Goal: Information Seeking & Learning: Learn about a topic

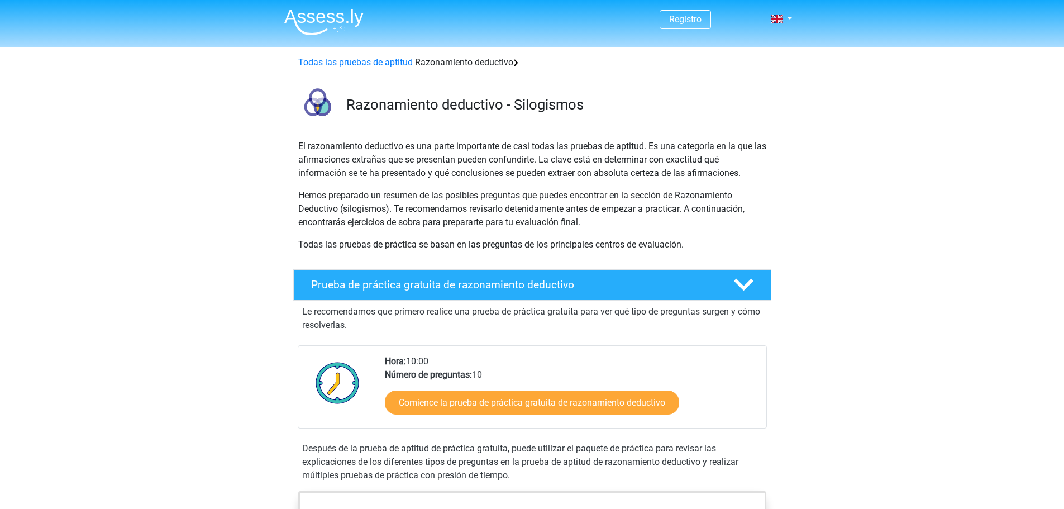
click at [538, 291] on font "Prueba de práctica gratuita de razonamiento deductivo" at bounding box center [442, 284] width 263 height 13
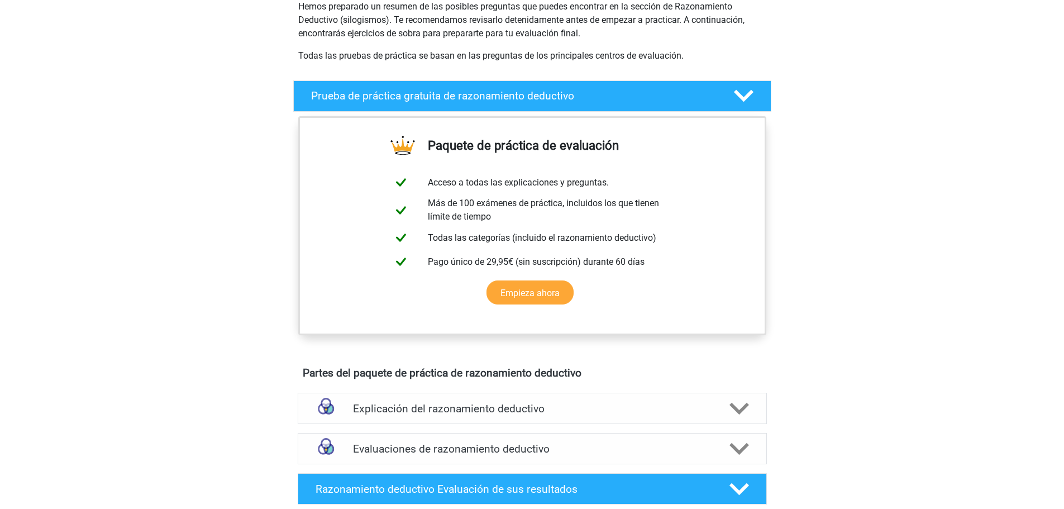
scroll to position [189, 0]
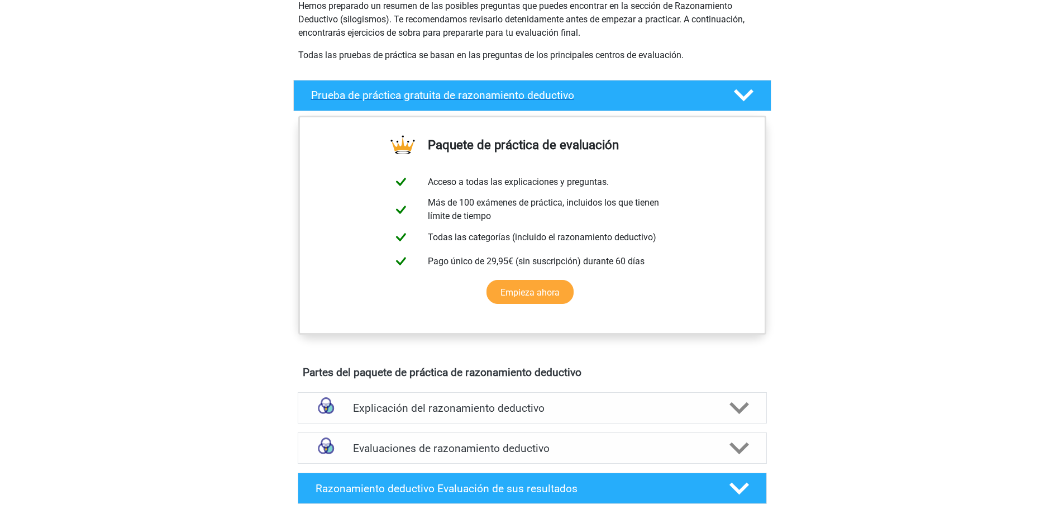
click at [746, 91] on icon at bounding box center [744, 95] width 20 height 20
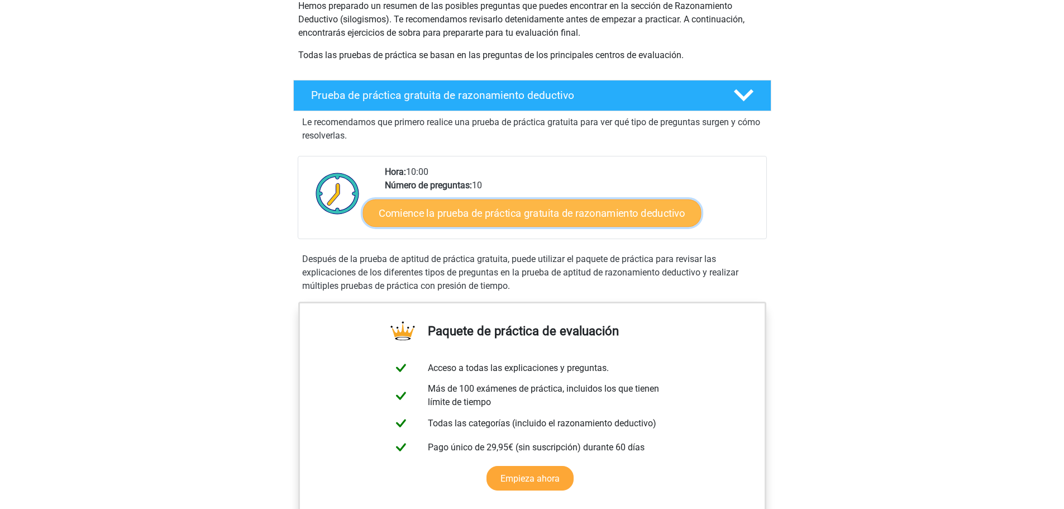
click at [553, 214] on font "Comience la prueba de práctica gratuita de razonamiento deductivo" at bounding box center [532, 213] width 307 height 12
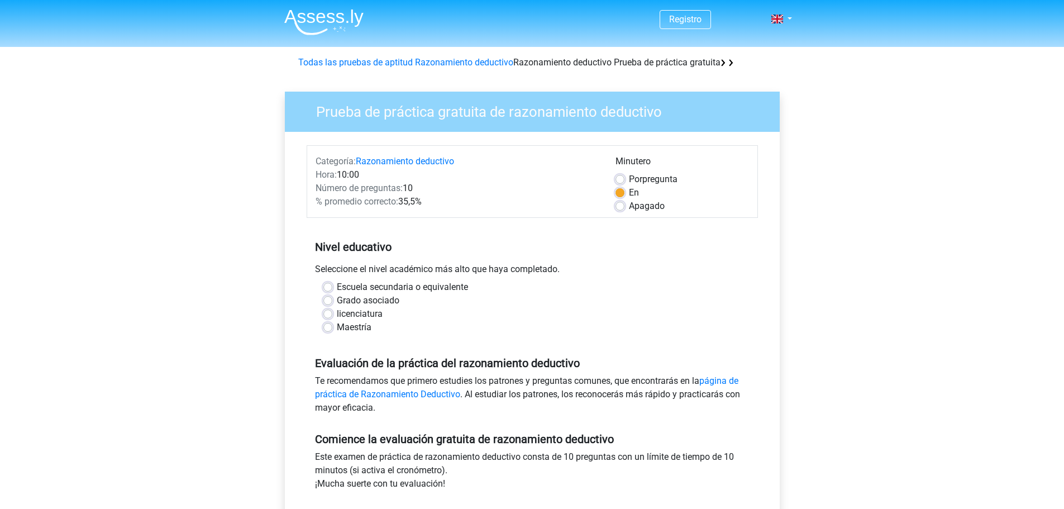
click at [629, 181] on label "Por pregunta" at bounding box center [653, 179] width 49 height 13
click at [622, 181] on input "Por pregunta" at bounding box center [619, 178] width 9 height 11
radio input "true"
click at [629, 193] on label "En" at bounding box center [634, 192] width 10 height 13
click at [619, 193] on input "En" at bounding box center [619, 191] width 9 height 11
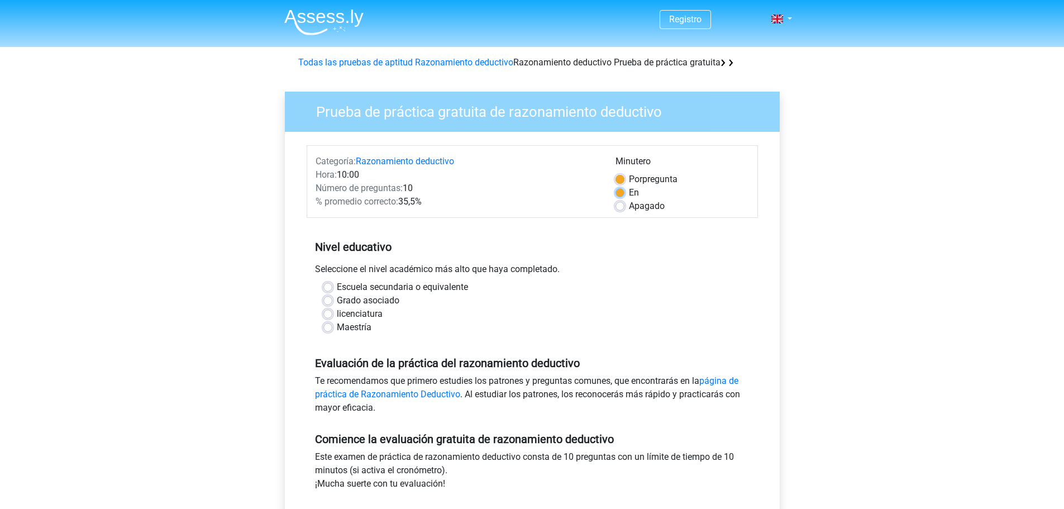
radio input "true"
click at [629, 208] on label "Apagado" at bounding box center [647, 205] width 36 height 13
click at [618, 208] on input "Apagado" at bounding box center [619, 204] width 9 height 11
radio input "true"
click at [337, 312] on label "licenciatura" at bounding box center [360, 313] width 46 height 13
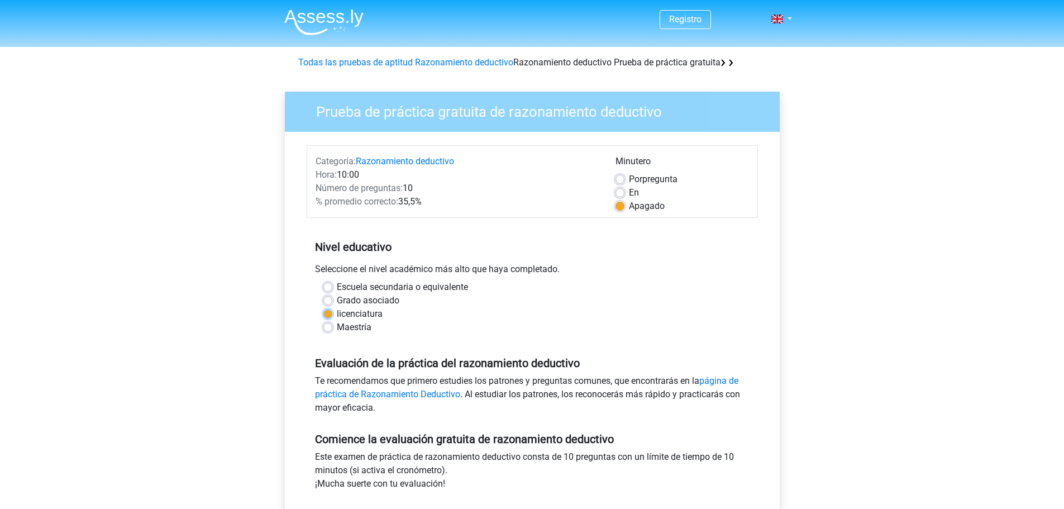
click at [328, 312] on input "licenciatura" at bounding box center [327, 312] width 9 height 11
radio input "true"
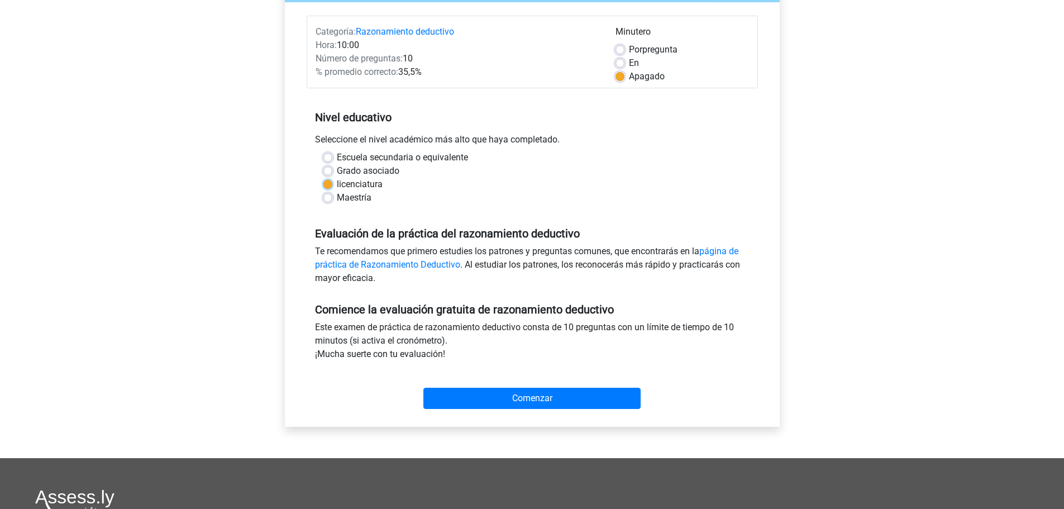
scroll to position [134, 0]
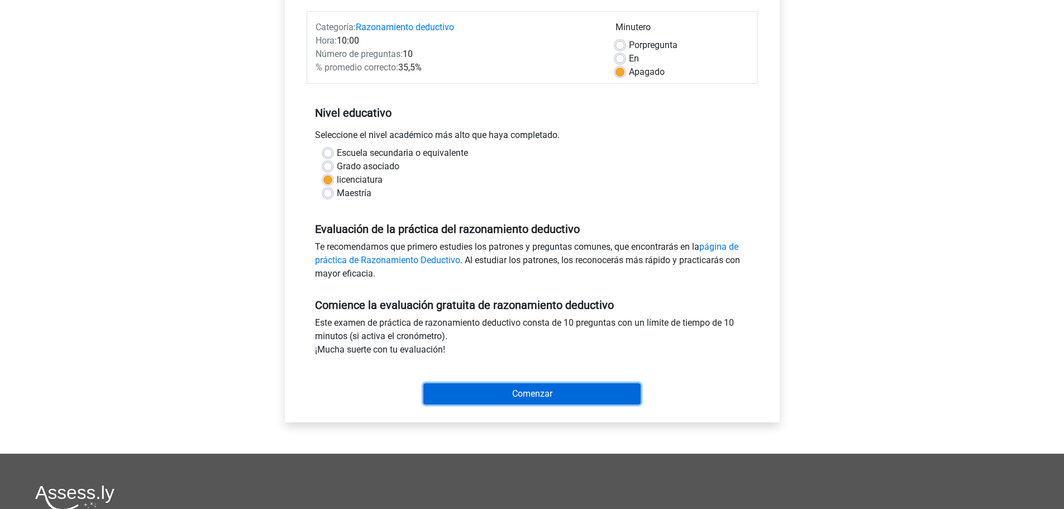
click at [491, 384] on input "Comenzar" at bounding box center [531, 393] width 217 height 21
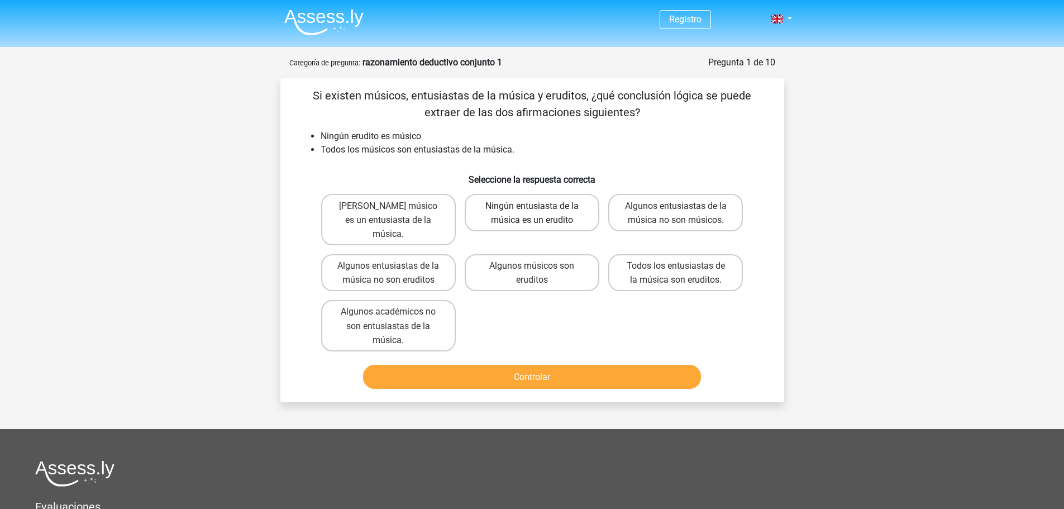
click at [528, 206] on font "Ningún entusiasta de la música es un erudito" at bounding box center [531, 212] width 93 height 25
click at [532, 206] on input "Ningún entusiasta de la música es un erudito" at bounding box center [535, 208] width 7 height 7
radio input "true"
click at [559, 365] on button "Controlar" at bounding box center [532, 377] width 338 height 24
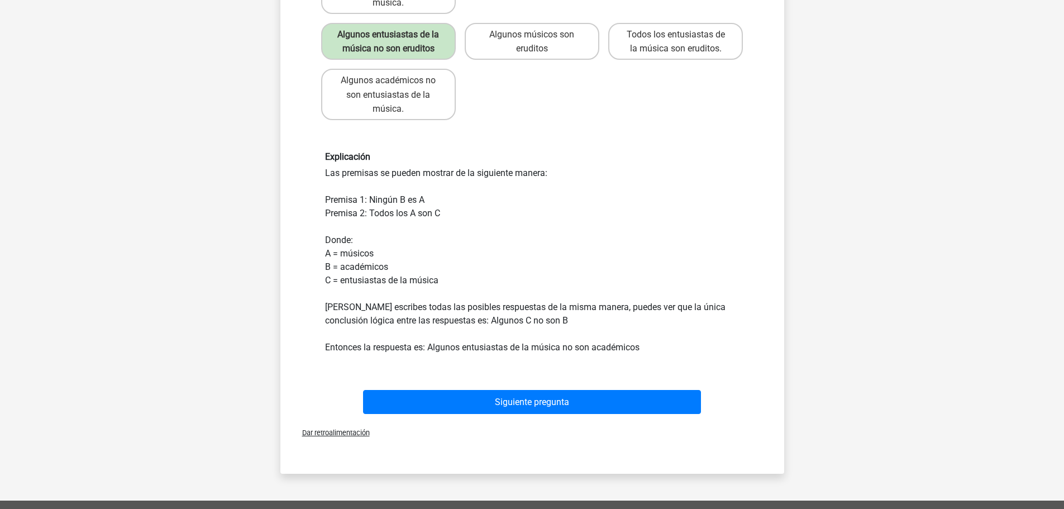
scroll to position [240, 0]
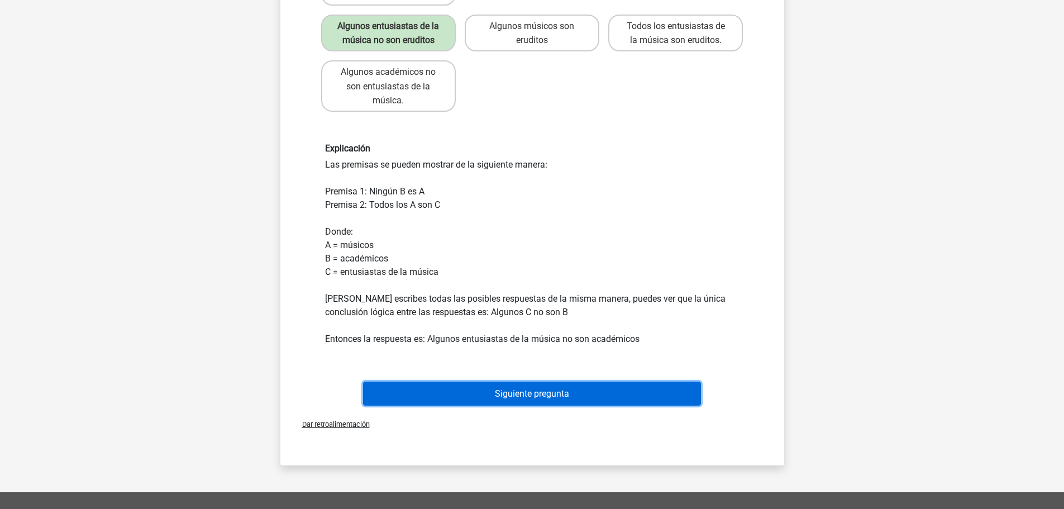
click at [544, 388] on font "Siguiente pregunta" at bounding box center [532, 393] width 74 height 11
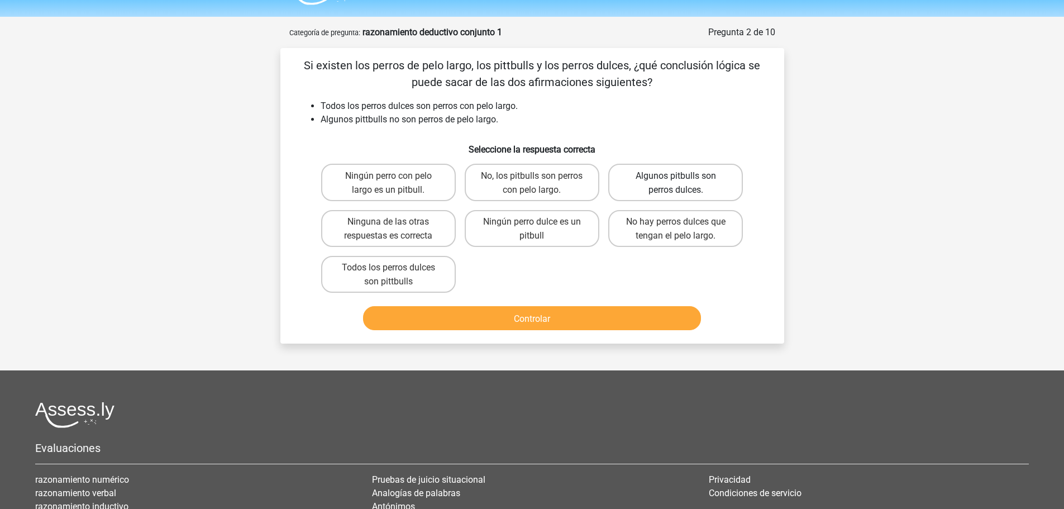
scroll to position [28, 0]
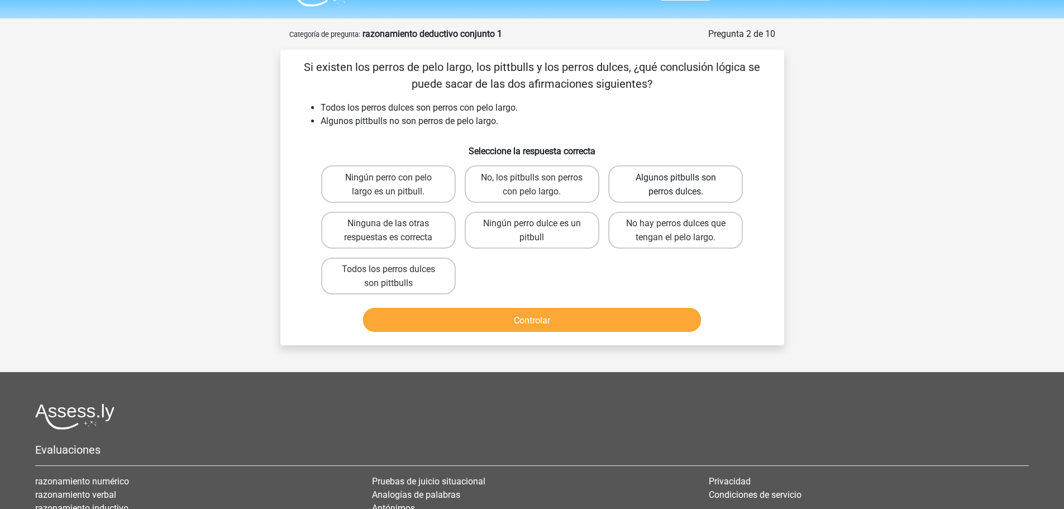
click at [692, 188] on font "Algunos pitbulls son perros dulces." at bounding box center [676, 184] width 80 height 25
click at [683, 184] on input "Algunos pitbulls son perros dulces." at bounding box center [679, 179] width 7 height 7
radio input "true"
click at [547, 329] on button "Controlar" at bounding box center [532, 320] width 338 height 24
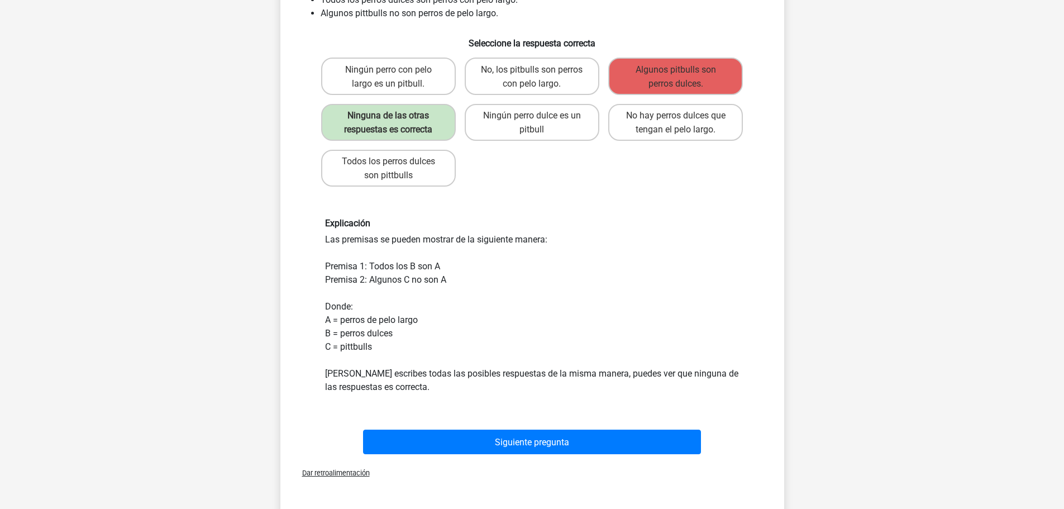
scroll to position [138, 0]
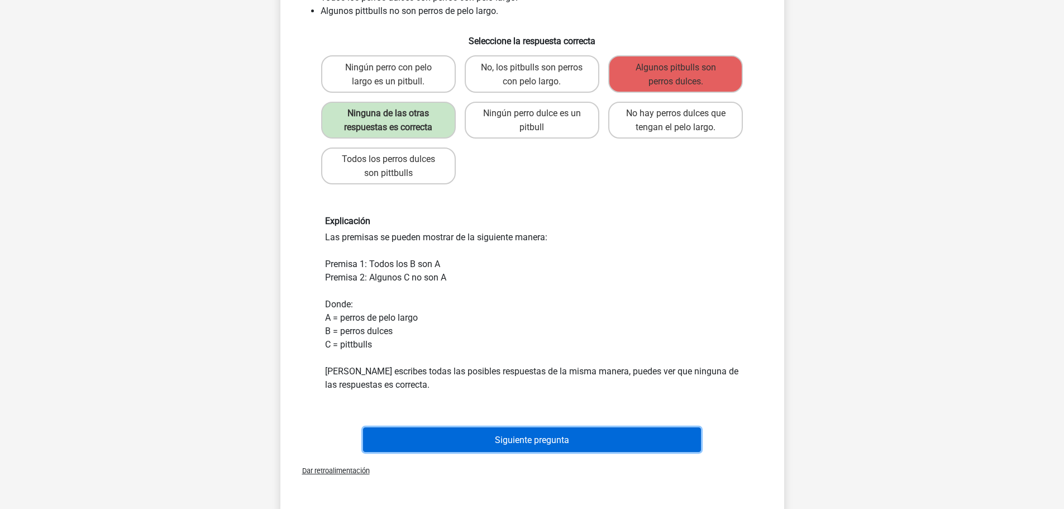
click at [505, 439] on font "Siguiente pregunta" at bounding box center [532, 439] width 74 height 11
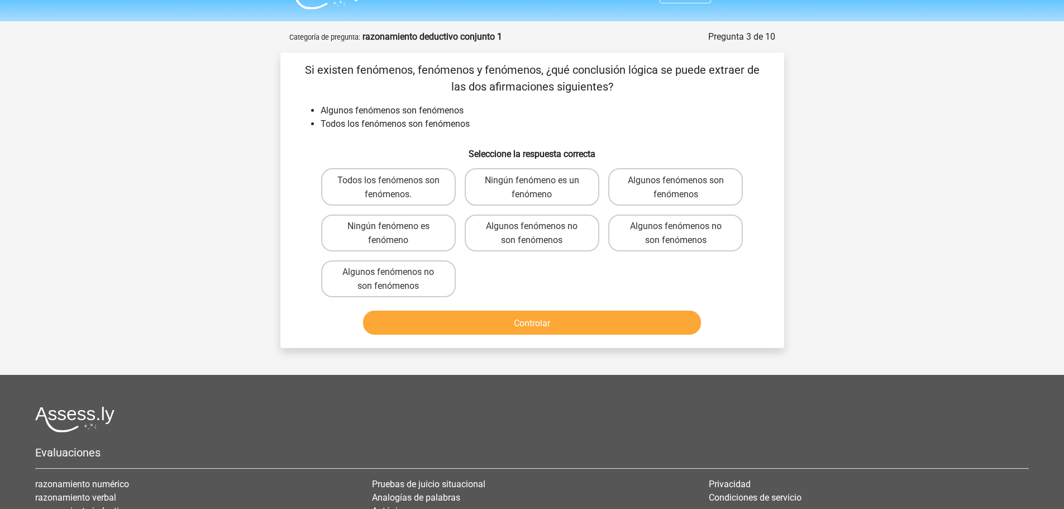
scroll to position [23, 0]
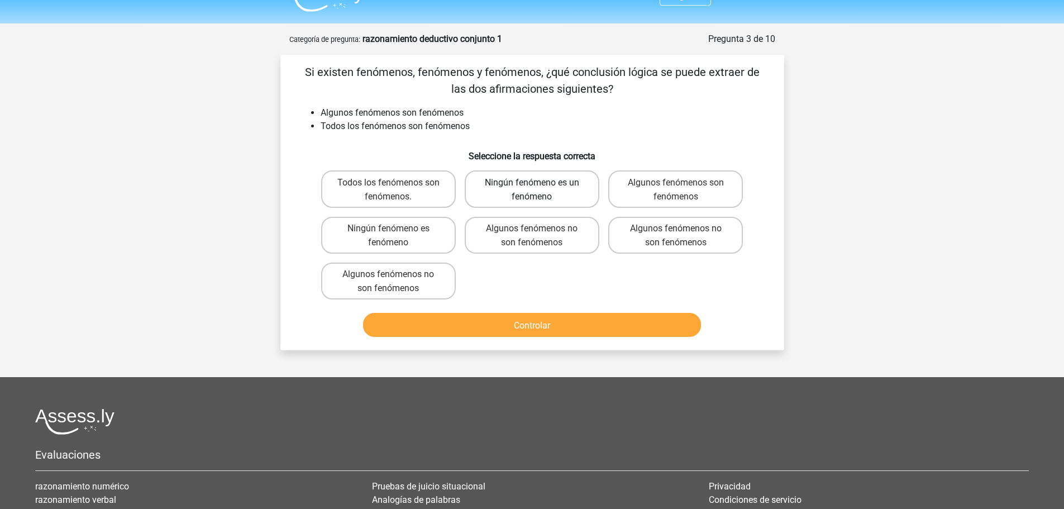
click at [562, 194] on label "Ningún fenómeno es un fenómeno" at bounding box center [532, 188] width 135 height 37
click at [539, 189] on input "Ningún fenómeno es un fenómeno" at bounding box center [535, 184] width 7 height 7
radio input "true"
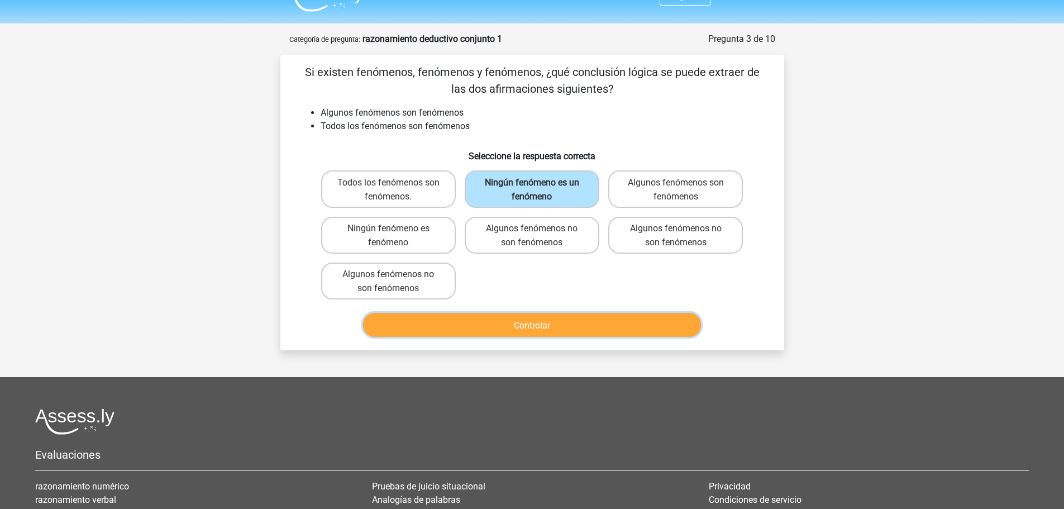
click at [501, 318] on button "Controlar" at bounding box center [532, 325] width 338 height 24
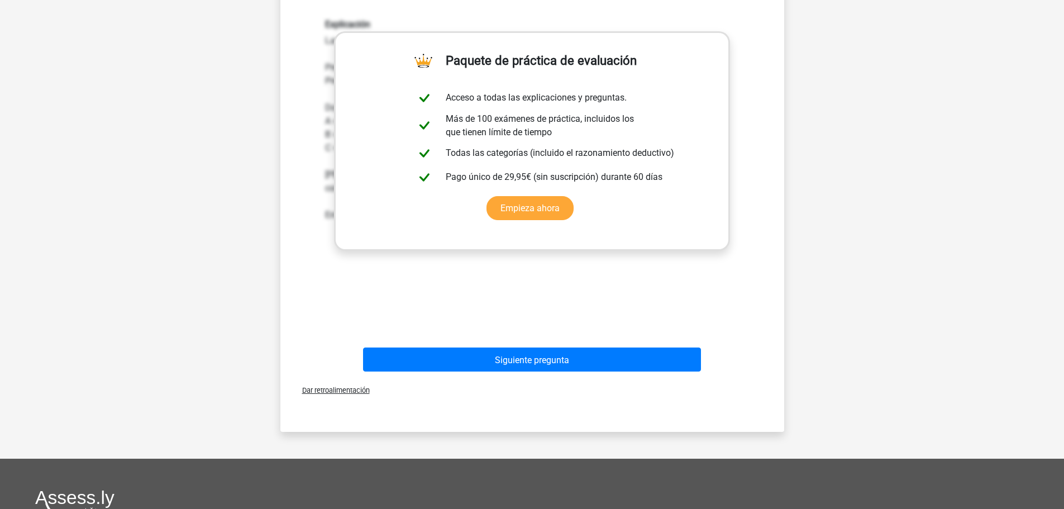
scroll to position [349, 0]
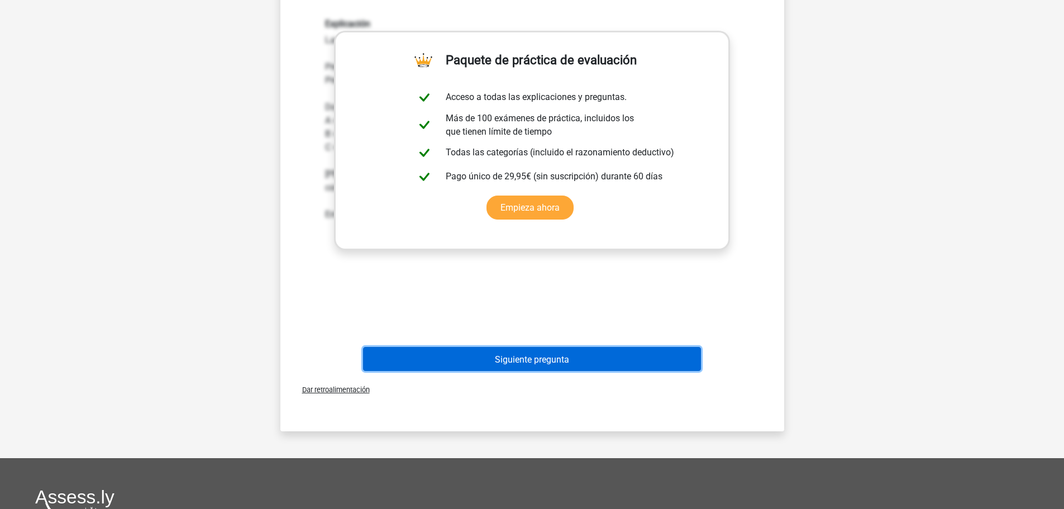
click at [583, 355] on button "Siguiente pregunta" at bounding box center [532, 359] width 338 height 24
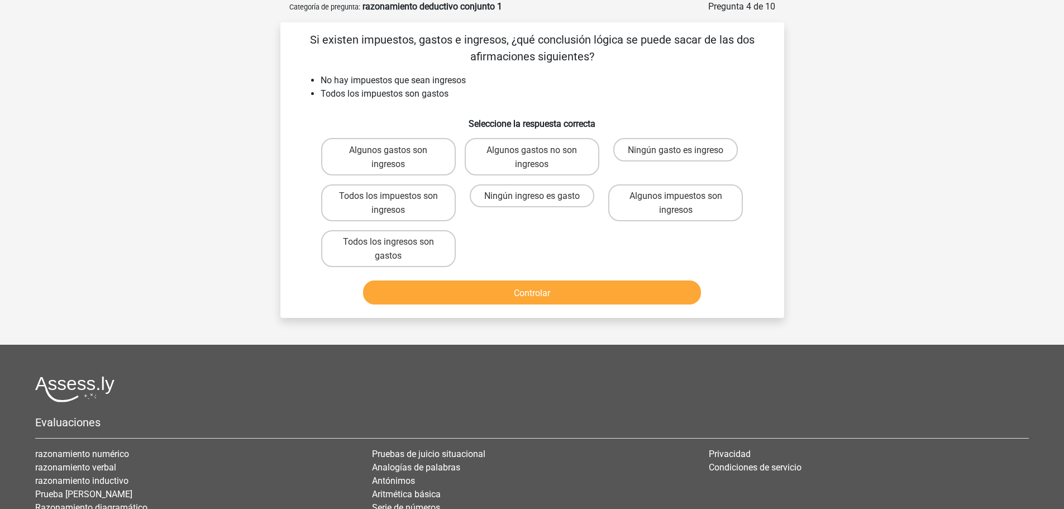
scroll to position [0, 0]
